Goal: Communication & Community: Answer question/provide support

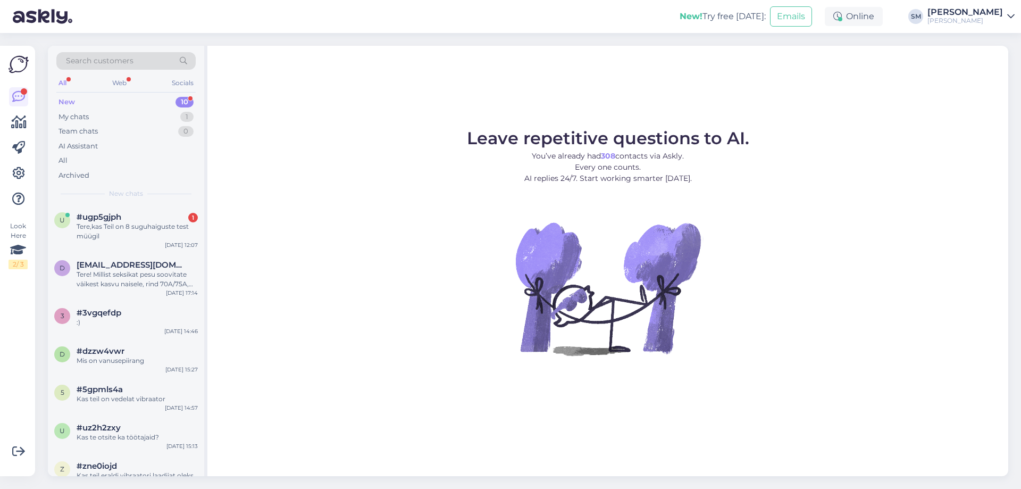
click at [144, 100] on div "New 10" at bounding box center [125, 102] width 139 height 15
click at [127, 220] on div "#ugp5gjph 1" at bounding box center [137, 217] width 121 height 10
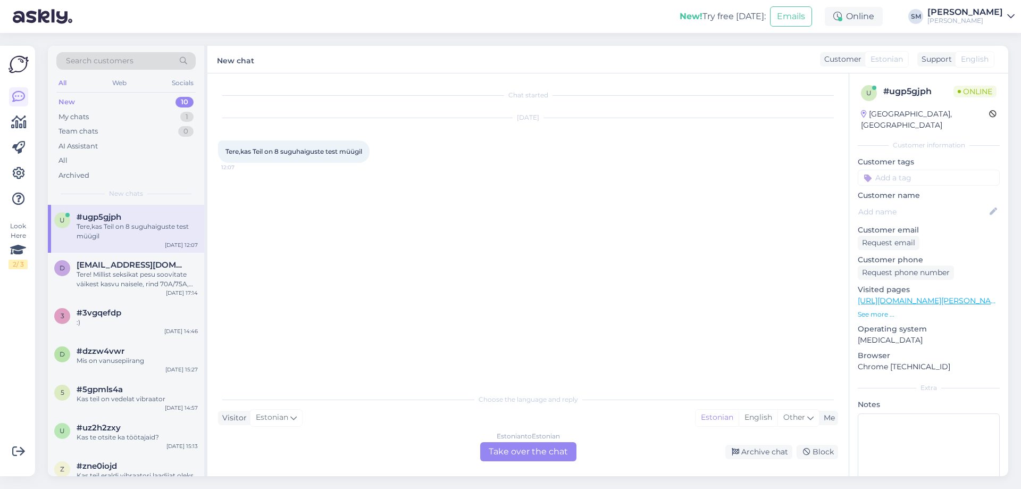
click at [518, 456] on div "Estonian to Estonian Take over the chat" at bounding box center [528, 451] width 96 height 19
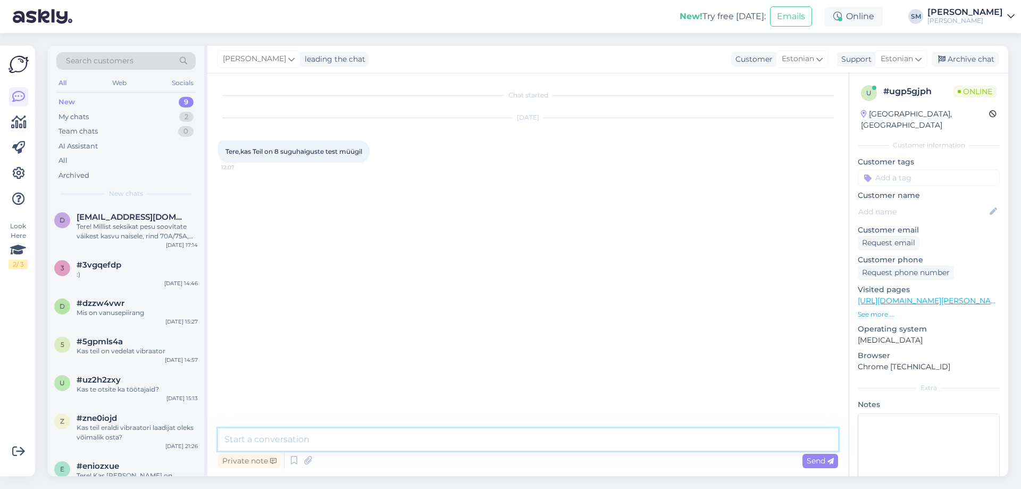
click at [291, 433] on textarea at bounding box center [528, 439] width 620 height 22
paste textarea "[URL][DOMAIN_NAME][PERSON_NAME]"
type textarea "Tere, on olemas. [URL][DOMAIN_NAME][PERSON_NAME]"
click at [819, 462] on span "Send" at bounding box center [820, 461] width 27 height 10
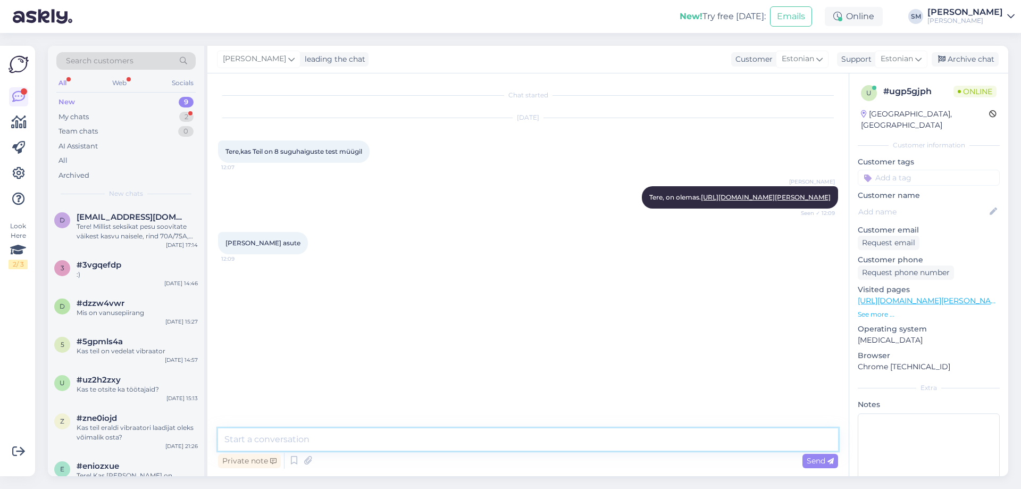
click at [289, 443] on textarea at bounding box center [528, 439] width 620 height 22
type textarea "Roosikrantsi 16"
click at [822, 462] on span "Send" at bounding box center [820, 461] width 27 height 10
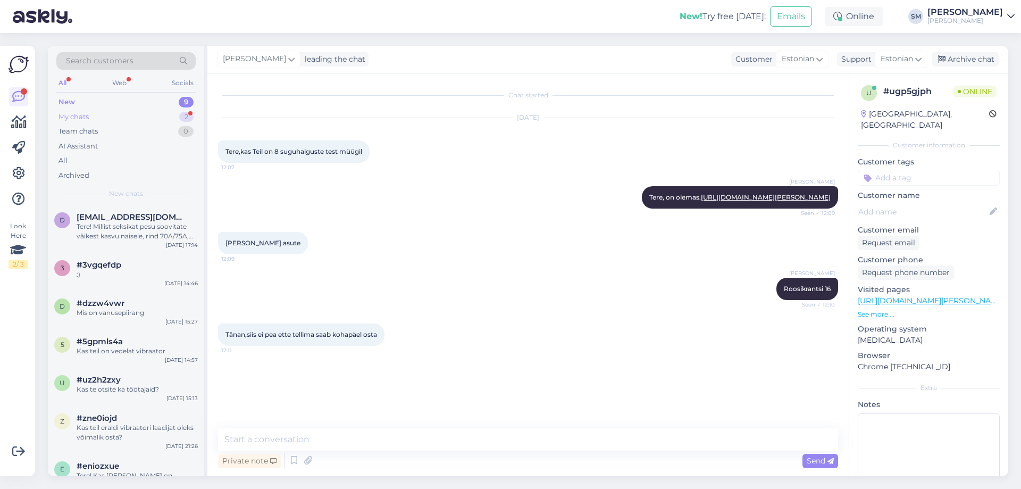
click at [127, 117] on div "My chats 2" at bounding box center [125, 117] width 139 height 15
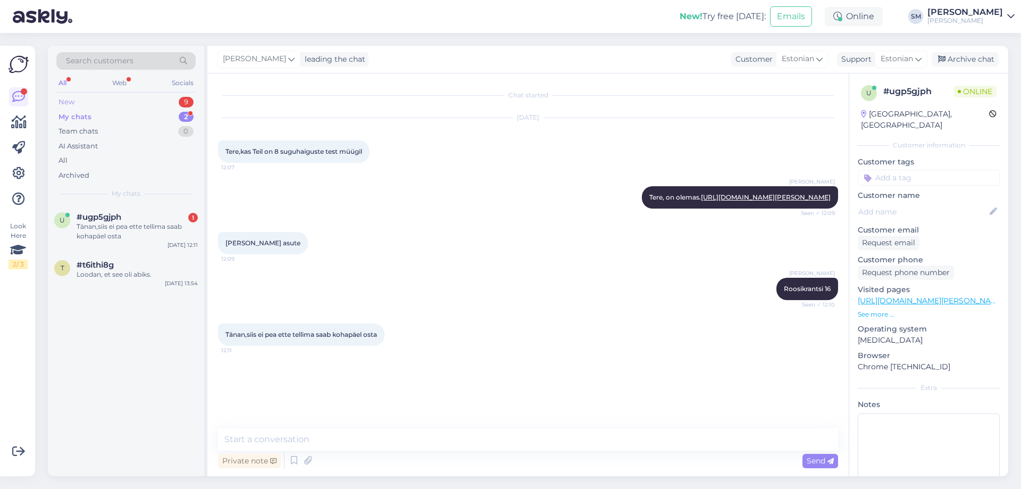
click at [129, 98] on div "New 9" at bounding box center [125, 102] width 139 height 15
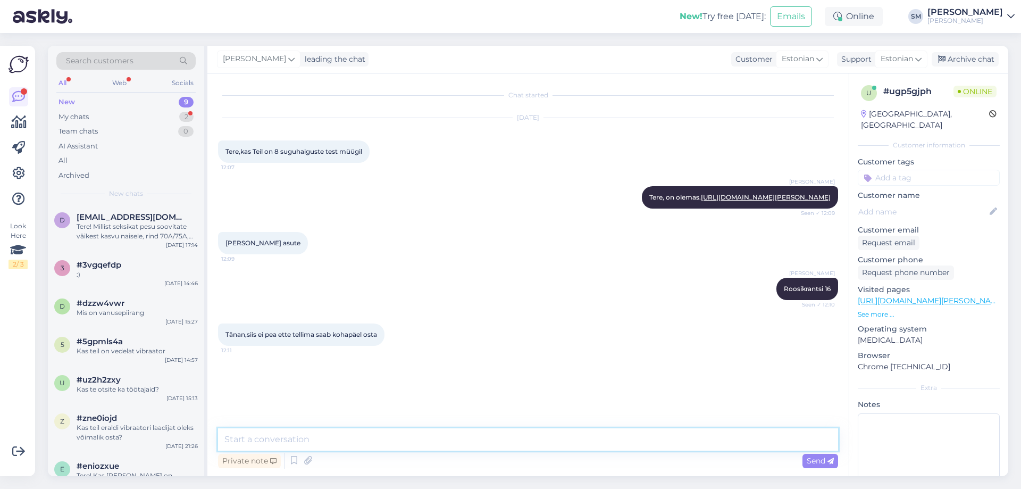
click at [401, 438] on textarea at bounding box center [528, 439] width 620 height 22
type textarea "Jah, meil on kohapeal olemas."
click at [818, 468] on div "Send" at bounding box center [821, 461] width 36 height 14
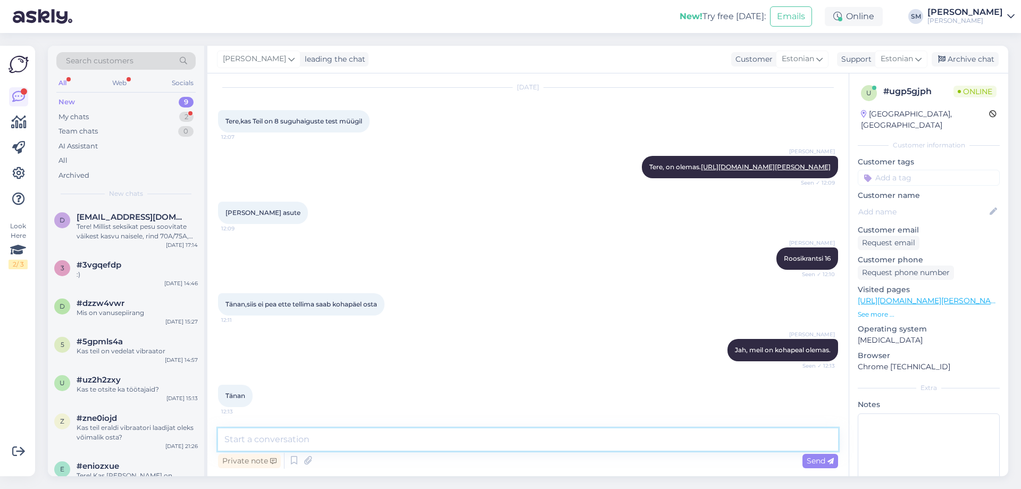
click at [621, 450] on textarea at bounding box center [528, 439] width 620 height 22
click at [122, 264] on div "#3vgqefdp" at bounding box center [137, 265] width 121 height 10
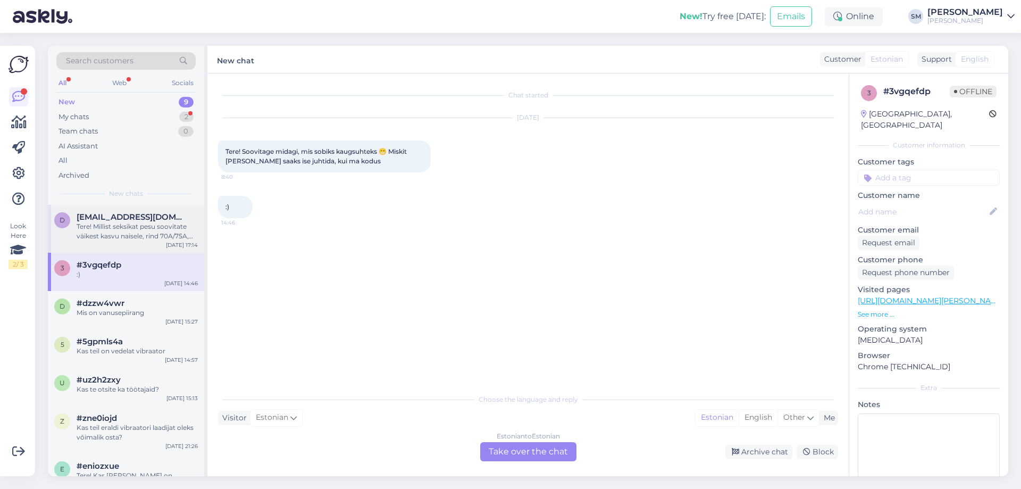
click at [128, 242] on div "d [EMAIL_ADDRESS][DOMAIN_NAME] Tere! Millist seksikat pesu soovitate väikest ka…" at bounding box center [126, 229] width 156 height 48
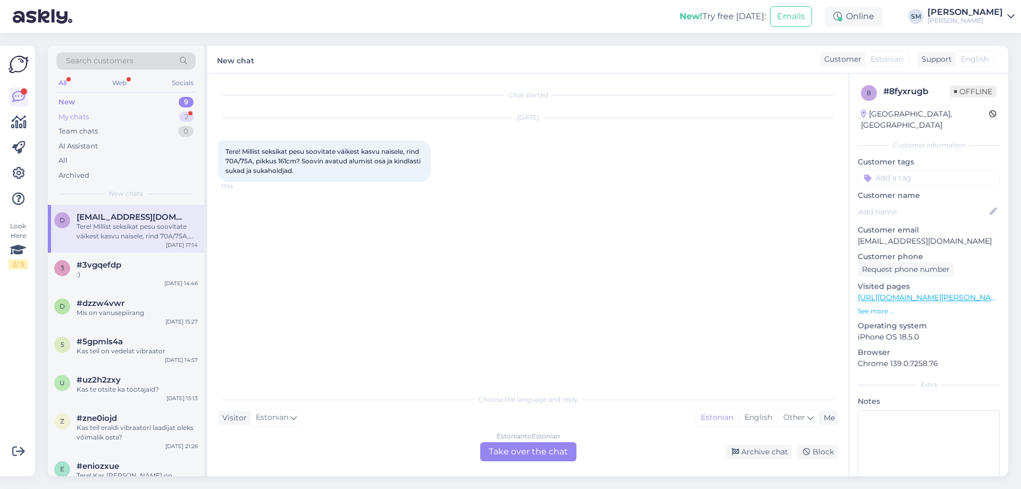
click at [118, 112] on div "My chats 2" at bounding box center [125, 117] width 139 height 15
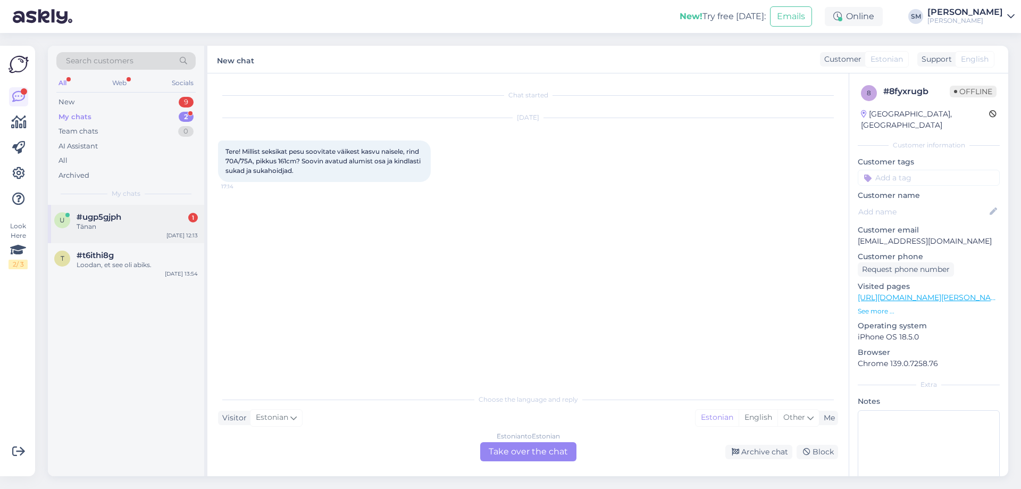
click at [112, 238] on div "u #ugp5gjph 1 Tänan [DATE] 12:13" at bounding box center [126, 224] width 156 height 38
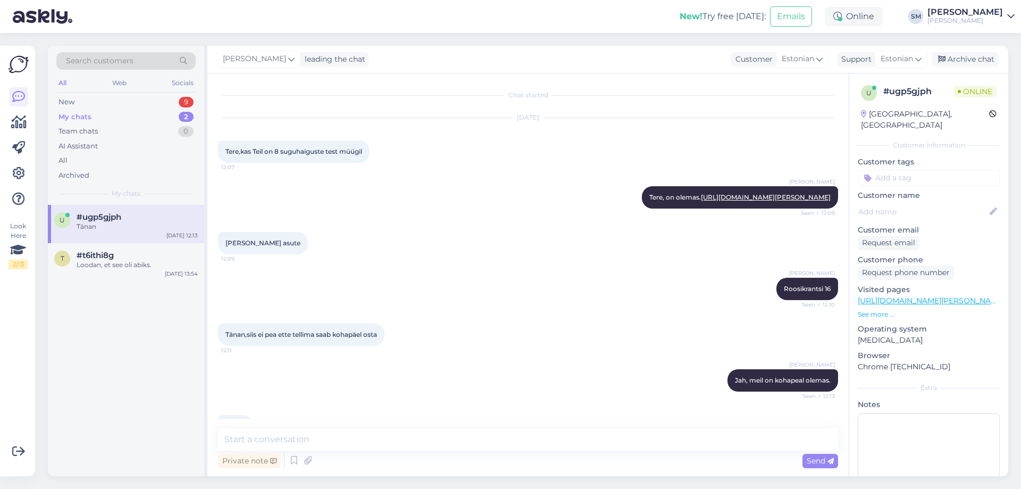
scroll to position [40, 0]
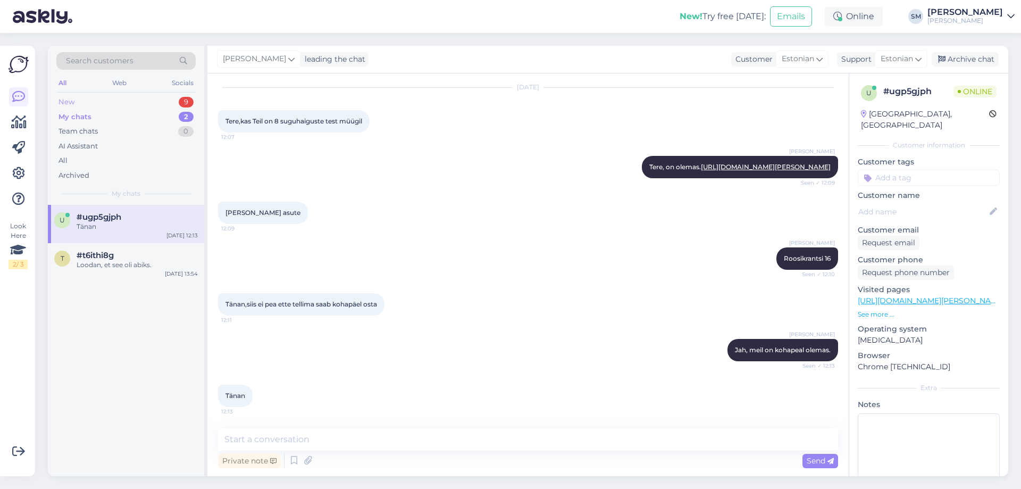
click at [101, 104] on div "New 9" at bounding box center [125, 102] width 139 height 15
